Goal: Task Accomplishment & Management: Manage account settings

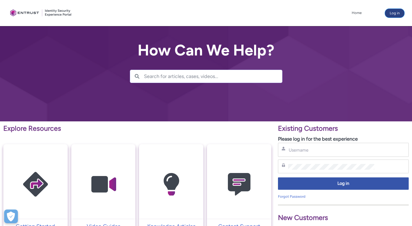
click at [393, 10] on button "Log in" at bounding box center [394, 13] width 19 height 9
click at [313, 151] on input "Username" at bounding box center [331, 150] width 86 height 6
type input "[PERSON_NAME][DOMAIN_NAME]"
click at [300, 196] on link "Forgot Password" at bounding box center [292, 197] width 28 height 4
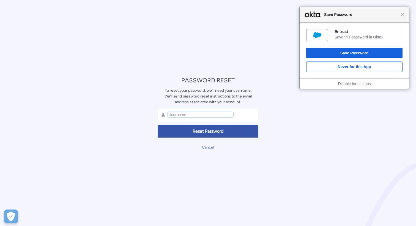
click at [214, 114] on input "text" at bounding box center [200, 114] width 65 height 5
type input "dhiren.nangla@entrust.com"
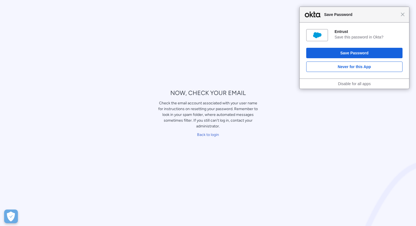
click at [405, 14] on div "Close Save Password" at bounding box center [354, 15] width 109 height 16
click at [214, 136] on link "Back to login" at bounding box center [208, 135] width 22 height 5
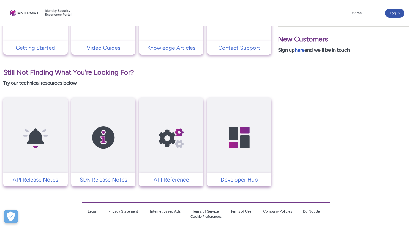
click at [303, 50] on link "here" at bounding box center [300, 50] width 10 height 6
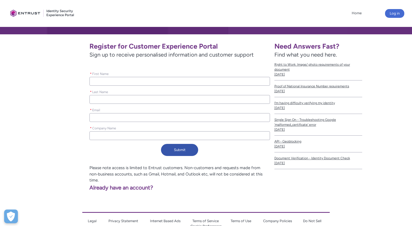
scroll to position [105, 0]
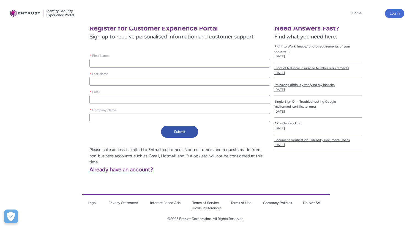
click at [142, 166] on link "Already have an account?" at bounding box center [82, 169] width 141 height 7
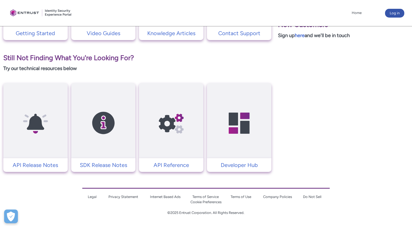
scroll to position [80, 0]
